Goal: Check status: Check status

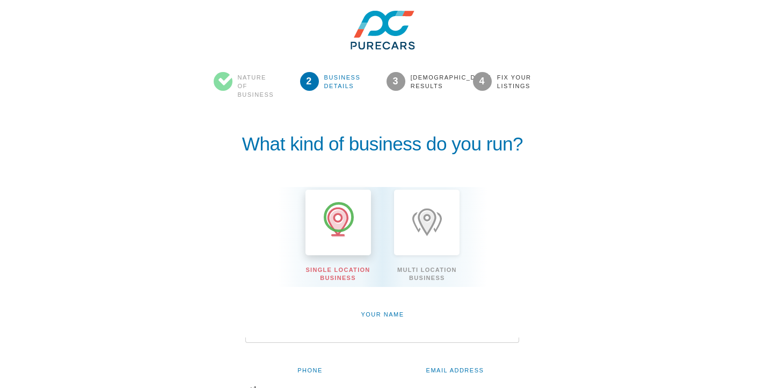
click at [339, 217] on icon at bounding box center [338, 222] width 23 height 31
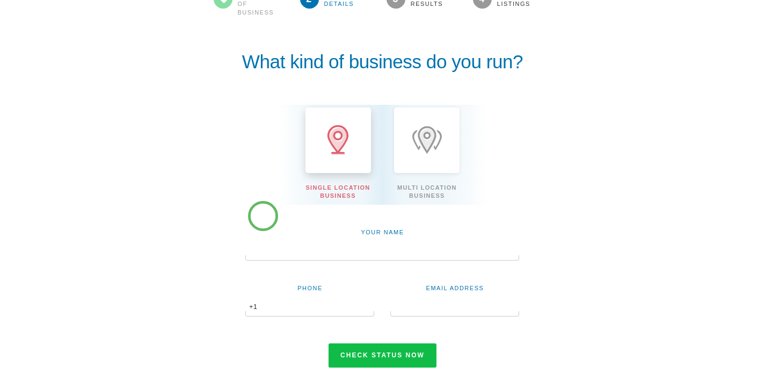
scroll to position [88, 0]
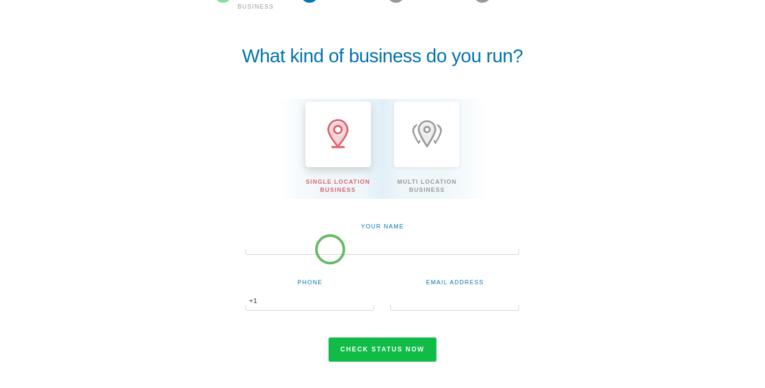
click at [330, 249] on div at bounding box center [382, 251] width 274 height 5
click at [324, 245] on input "text" at bounding box center [382, 245] width 274 height 18
type input "[PERSON_NAME]"
type input "6023001758"
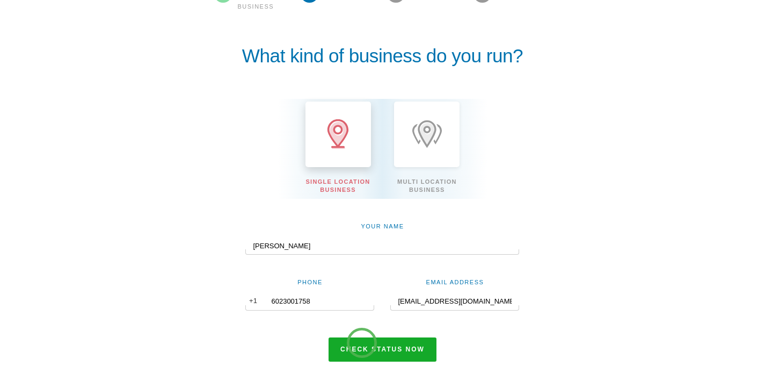
type input "[EMAIL_ADDRESS][DOMAIN_NAME]"
click at [363, 345] on button "Check status now" at bounding box center [383, 349] width 108 height 25
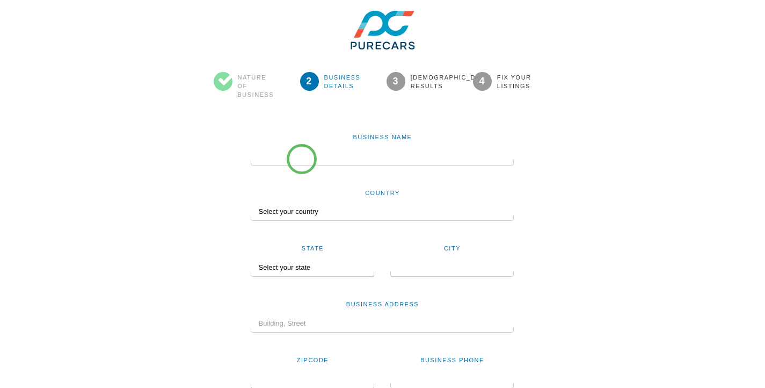
click at [302, 158] on input "text" at bounding box center [382, 156] width 263 height 18
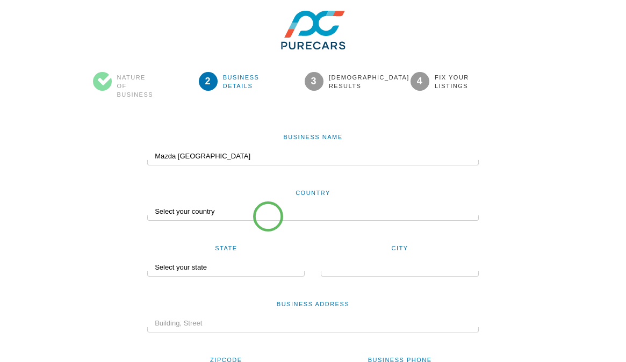
type input "Mazda Thousand Oaks"
click at [267, 212] on select "Select your country United States Canada Australia New Zealand India Nigeria Un…" at bounding box center [312, 212] width 331 height 18
select select "US"
click at [147, 203] on select "Select your country United States Canada Australia New Zealand India Nigeria Un…" at bounding box center [312, 212] width 331 height 18
click at [250, 270] on select "Select your state Alabama Alaska Arizona Arkansas California Colorado Connectic…" at bounding box center [221, 267] width 148 height 18
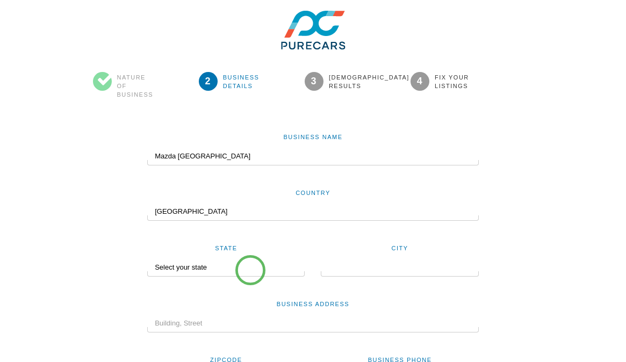
select select "CA"
click at [147, 258] on select "Select your state Alabama Alaska Arizona Arkansas California Colorado Connectic…" at bounding box center [221, 267] width 148 height 18
click at [367, 265] on input "text" at bounding box center [399, 267] width 157 height 18
type input "thousand oaks"
click at [227, 326] on input "text" at bounding box center [312, 323] width 331 height 18
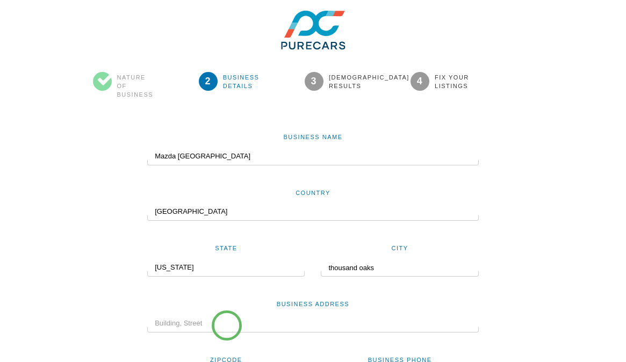
paste input "3500 Auto Mall Dr,"
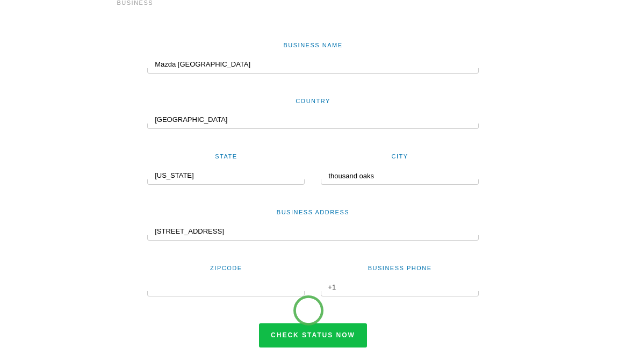
scroll to position [93, 0]
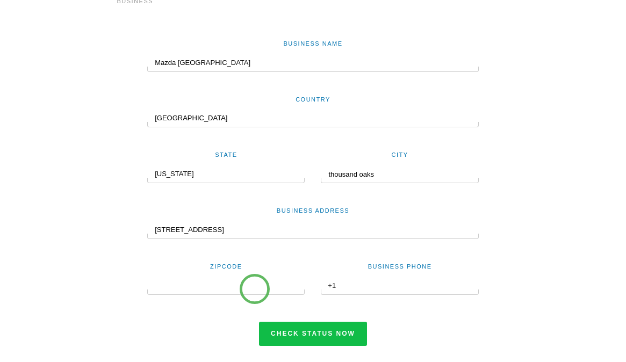
type input "3500 Auto Mall Dr,"
click at [255, 288] on input "text" at bounding box center [225, 286] width 157 height 18
type input "91362"
click at [370, 290] on div at bounding box center [399, 292] width 157 height 5
click at [370, 286] on input "text" at bounding box center [399, 286] width 157 height 18
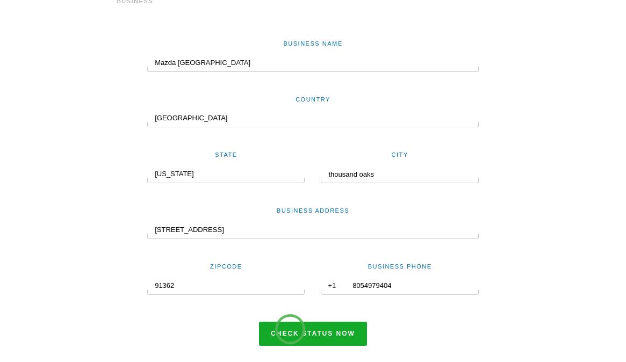
type input "8054979404"
click at [290, 329] on button "Check status now" at bounding box center [313, 334] width 108 height 25
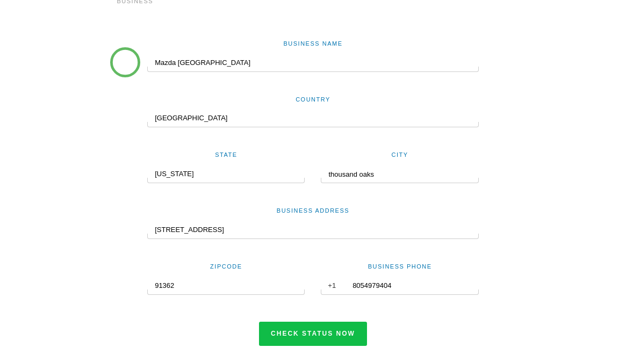
drag, startPoint x: 176, startPoint y: 64, endPoint x: 125, endPoint y: 62, distance: 50.5
click at [125, 62] on div "Business Name Mazda Thousand Oaks Country Select your country United States Can…" at bounding box center [313, 181] width 521 height 330
type input "volkswagen Thousand Oaks"
click at [165, 230] on input "3500 Auto Mall Dr," at bounding box center [312, 230] width 331 height 18
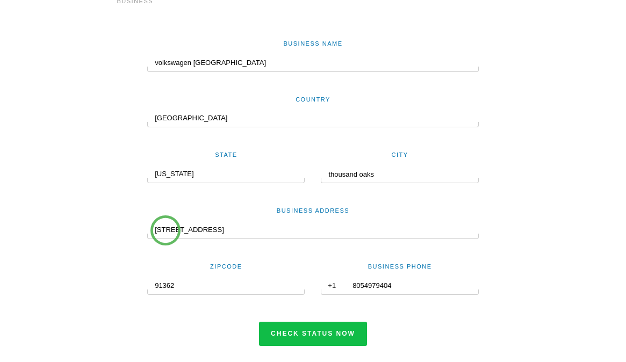
click at [165, 230] on input "3500 Auto Mall Dr," at bounding box center [312, 230] width 331 height 18
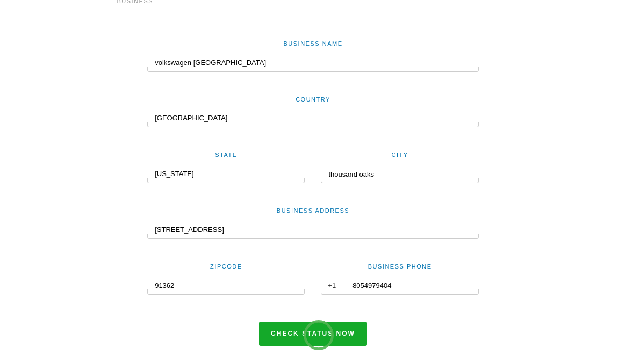
type input "3550 Auto Mall Dr,"
click at [319, 335] on button "Check status now" at bounding box center [313, 334] width 108 height 25
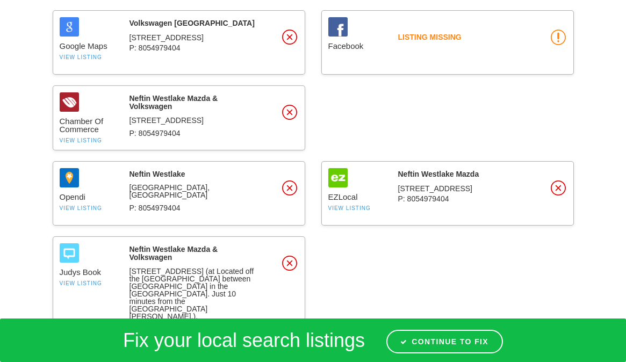
scroll to position [492, 0]
